Goal: Task Accomplishment & Management: Use online tool/utility

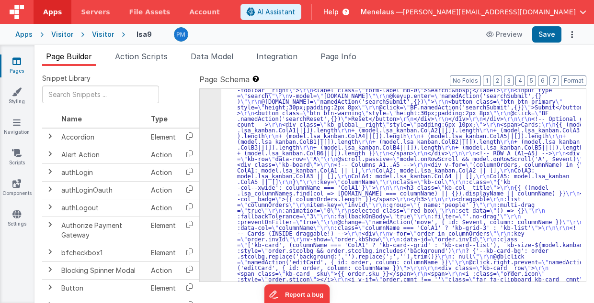
scroll to position [559, 0]
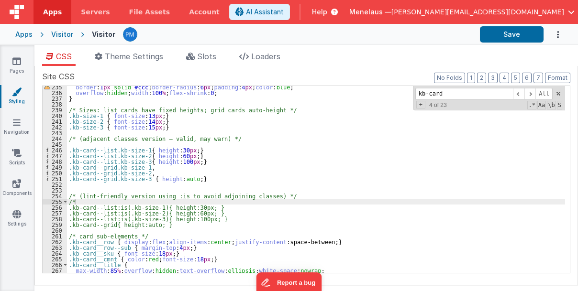
scroll to position [1346, 0]
